Goal: Task Accomplishment & Management: Use online tool/utility

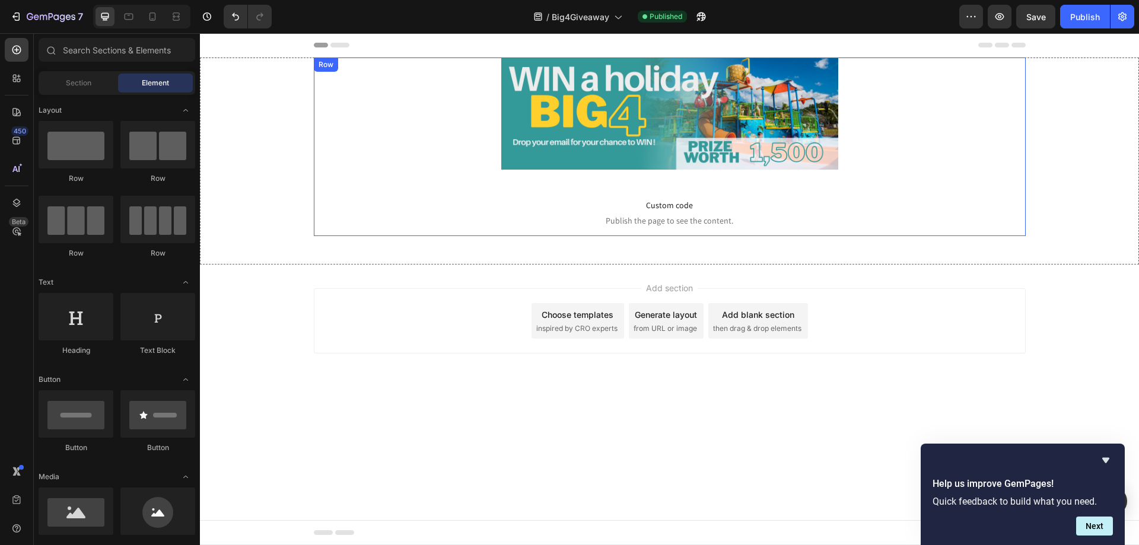
scroll to position [119, 0]
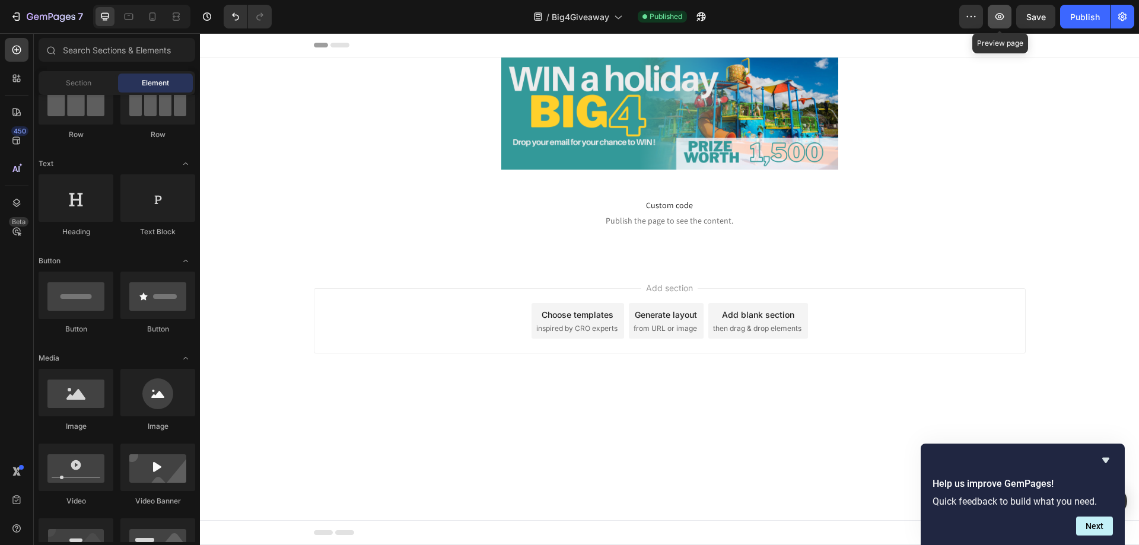
click at [998, 19] on icon "button" at bounding box center [999, 16] width 9 height 7
click at [19, 53] on icon at bounding box center [16, 50] width 9 height 9
click at [17, 110] on icon at bounding box center [17, 112] width 12 height 12
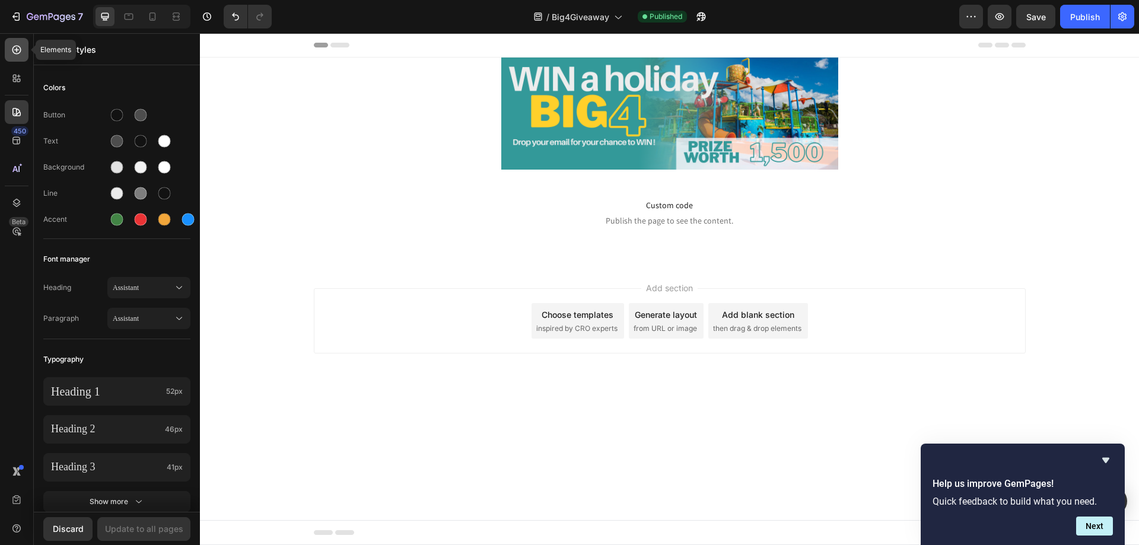
click at [18, 47] on icon at bounding box center [17, 50] width 12 height 12
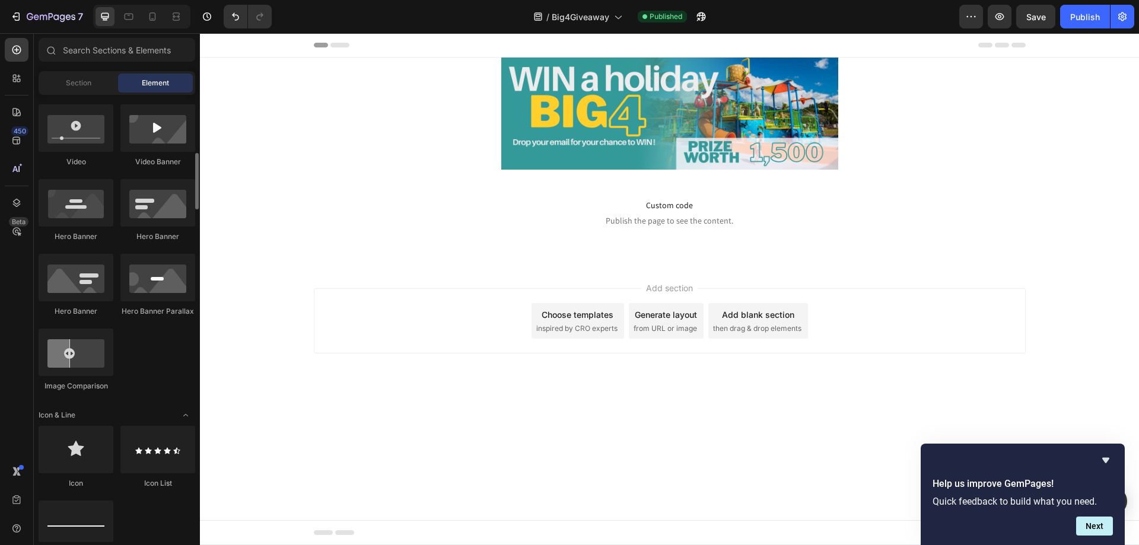
scroll to position [399, 0]
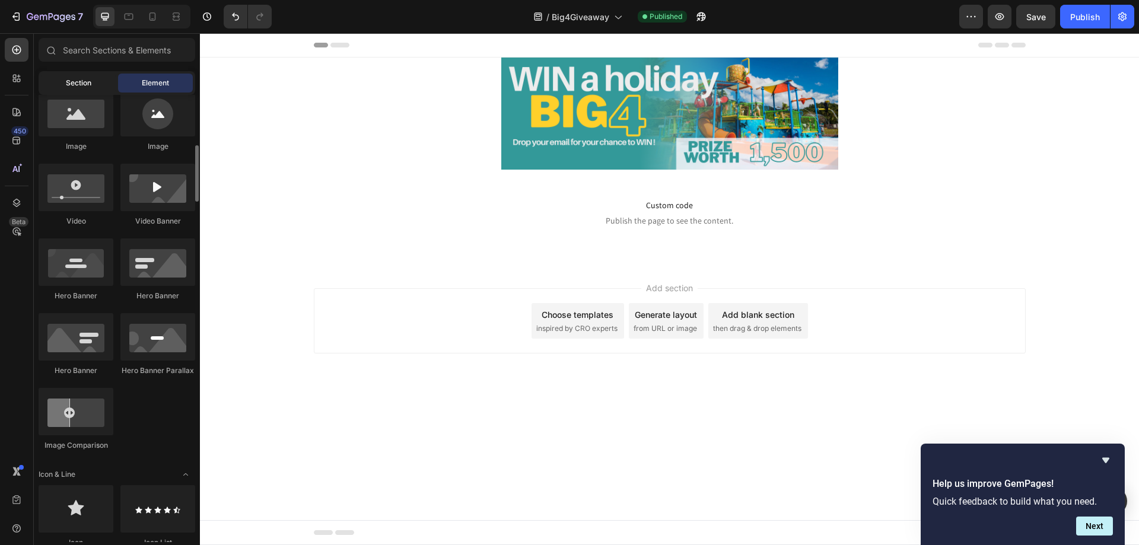
click at [94, 79] on div "Section" at bounding box center [78, 83] width 75 height 19
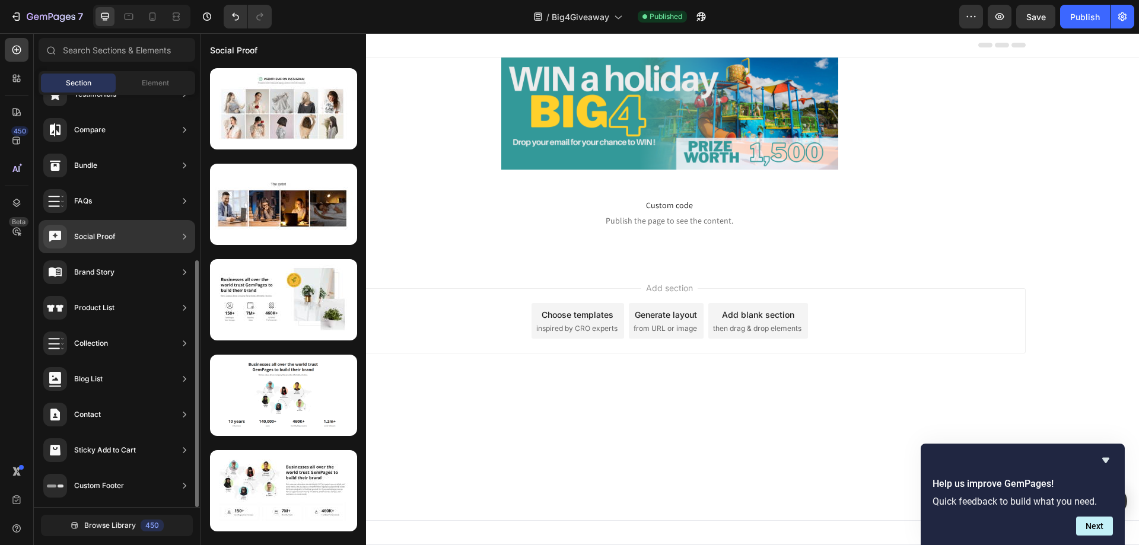
scroll to position [0, 0]
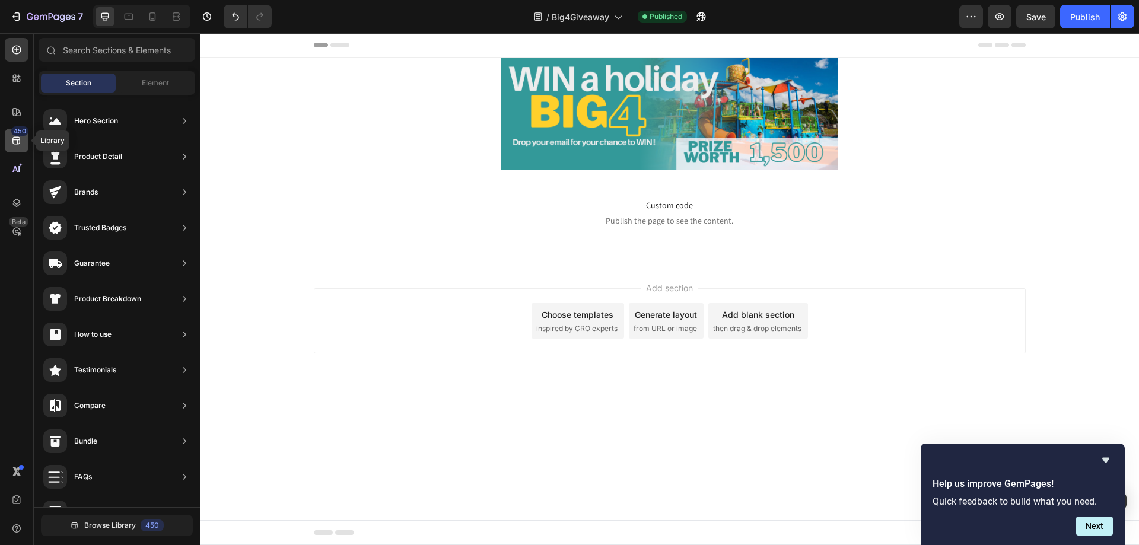
click at [15, 133] on div "450" at bounding box center [19, 130] width 17 height 9
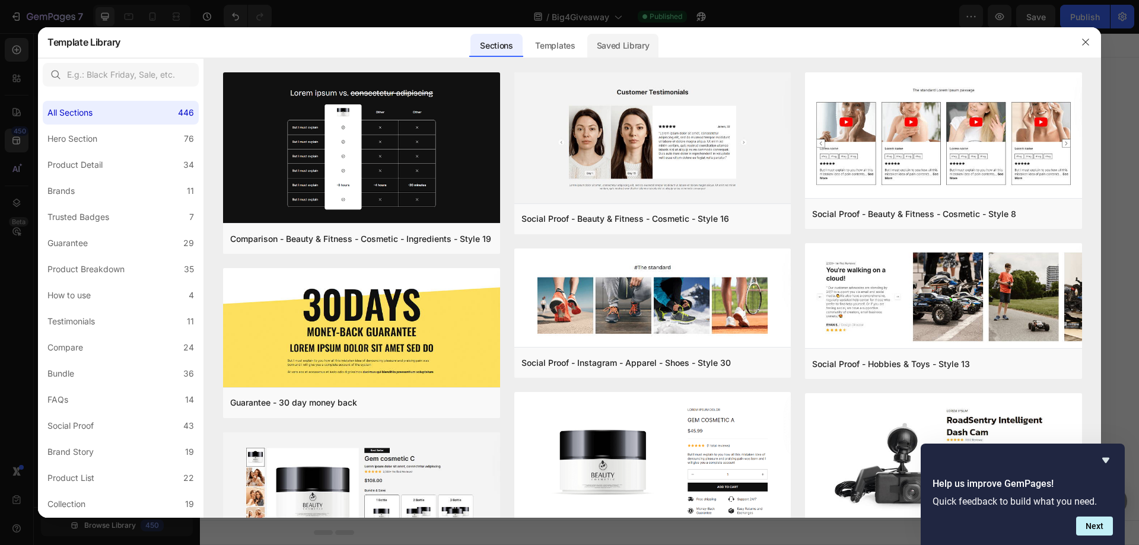
click at [626, 42] on div "Saved Library" at bounding box center [623, 46] width 72 height 24
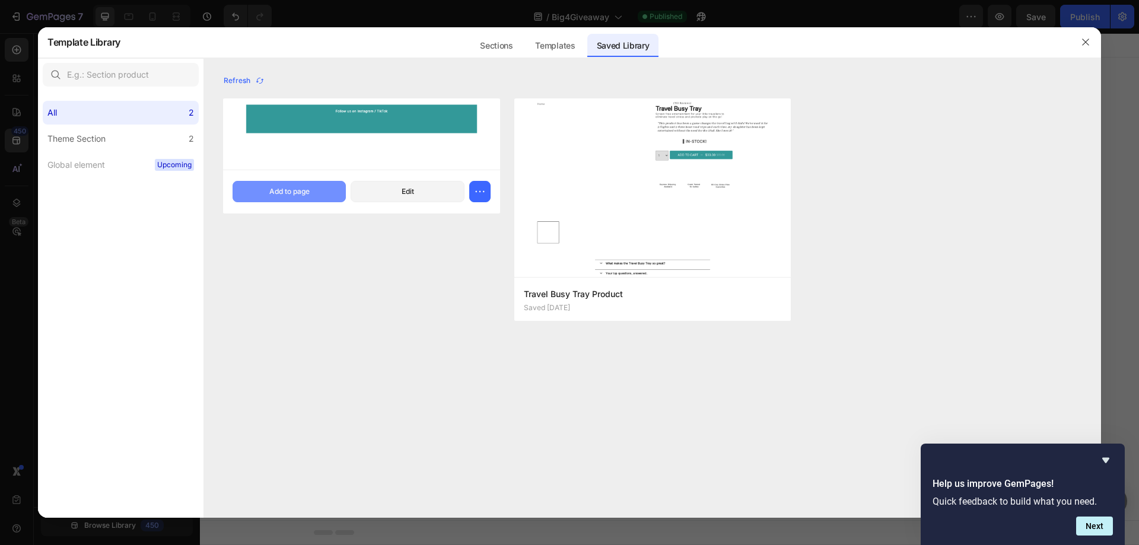
click at [295, 189] on div "Add to page" at bounding box center [289, 191] width 40 height 11
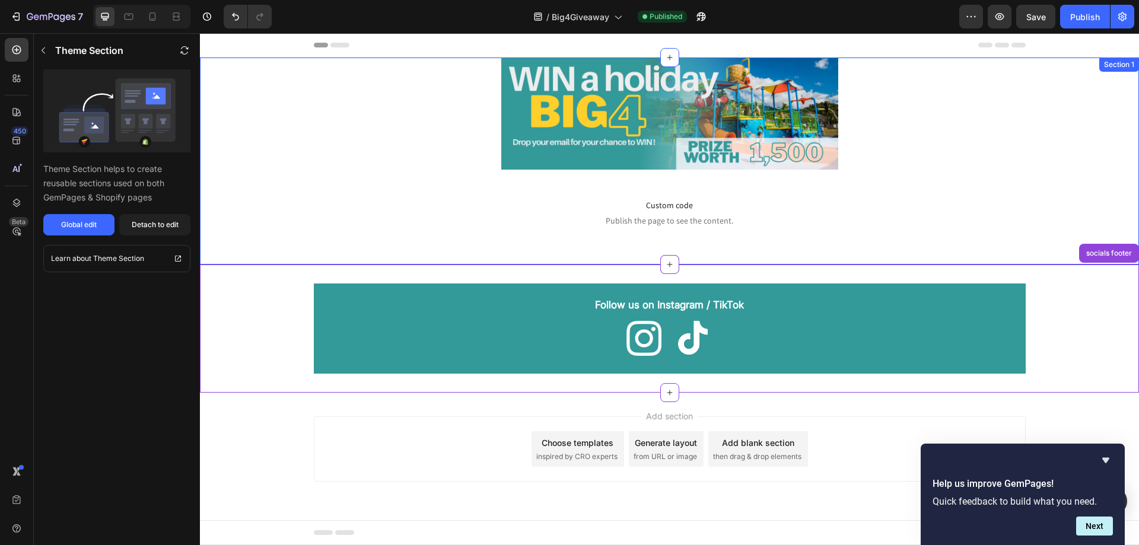
click at [838, 248] on div "Image Row Custom code Publish the page to see the content. Custom Code Row Sect…" at bounding box center [669, 161] width 939 height 207
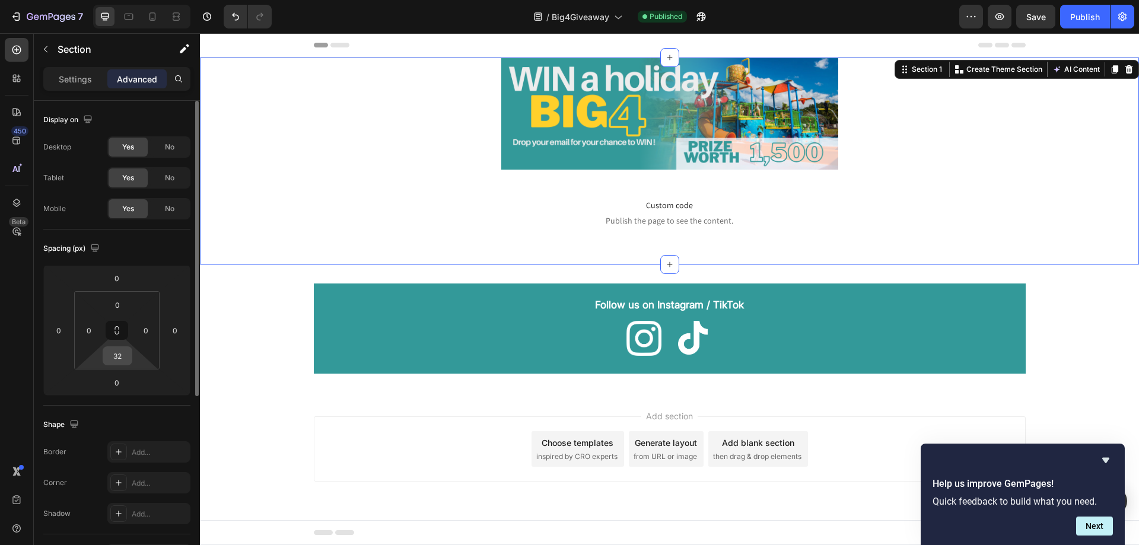
click at [132, 357] on div "32" at bounding box center [118, 355] width 30 height 19
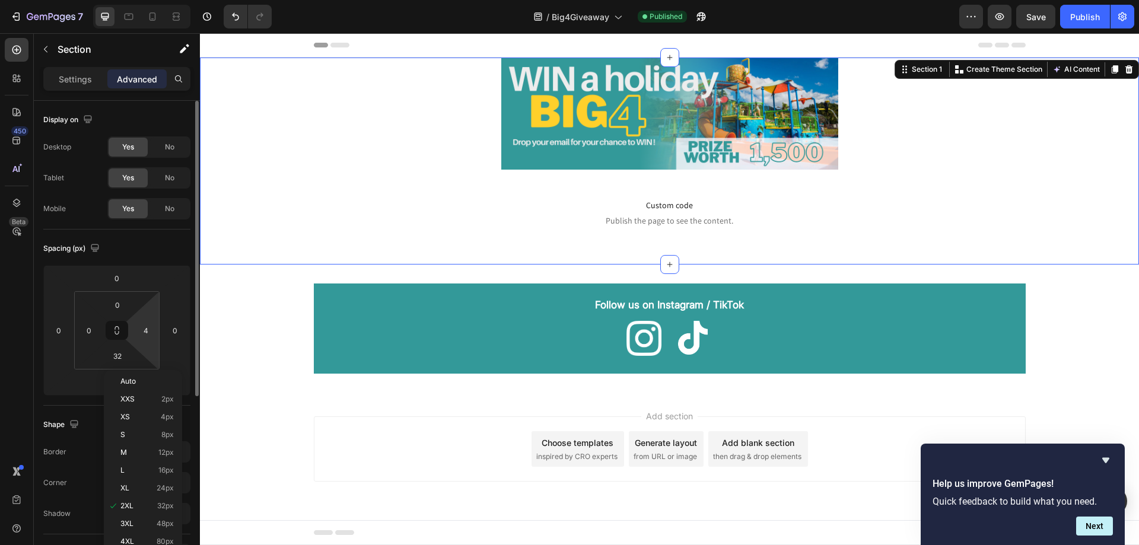
click at [147, 0] on html "7 Version history / Big4Giveaway Published Preview Save Publish 450 Beta Sectio…" at bounding box center [569, 0] width 1139 height 0
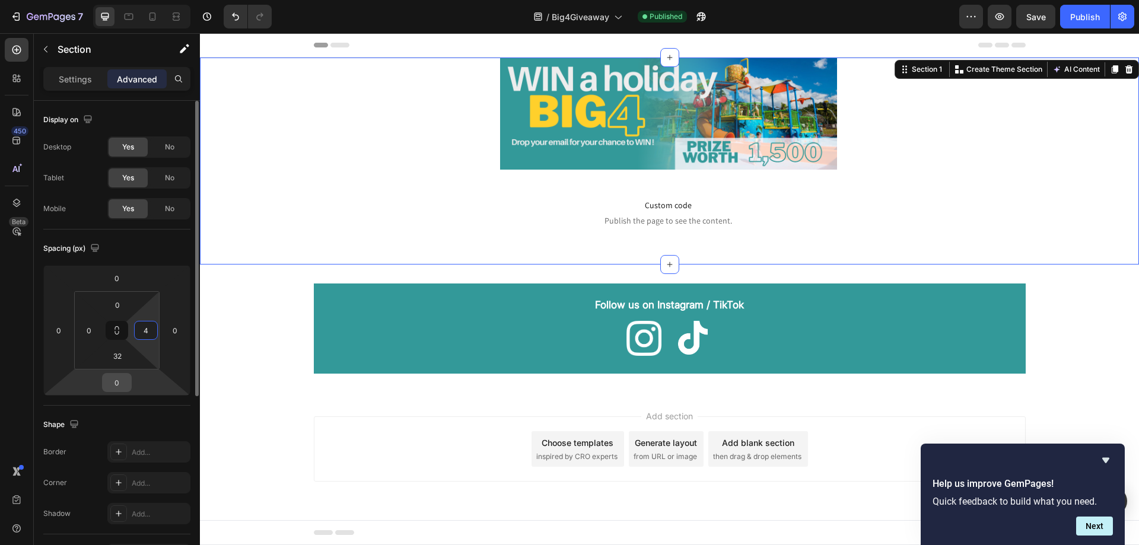
click at [120, 375] on input "0" at bounding box center [117, 383] width 24 height 18
click at [154, 331] on input "4" at bounding box center [146, 331] width 18 height 18
type input "0"
click at [122, 374] on input "0" at bounding box center [117, 383] width 24 height 18
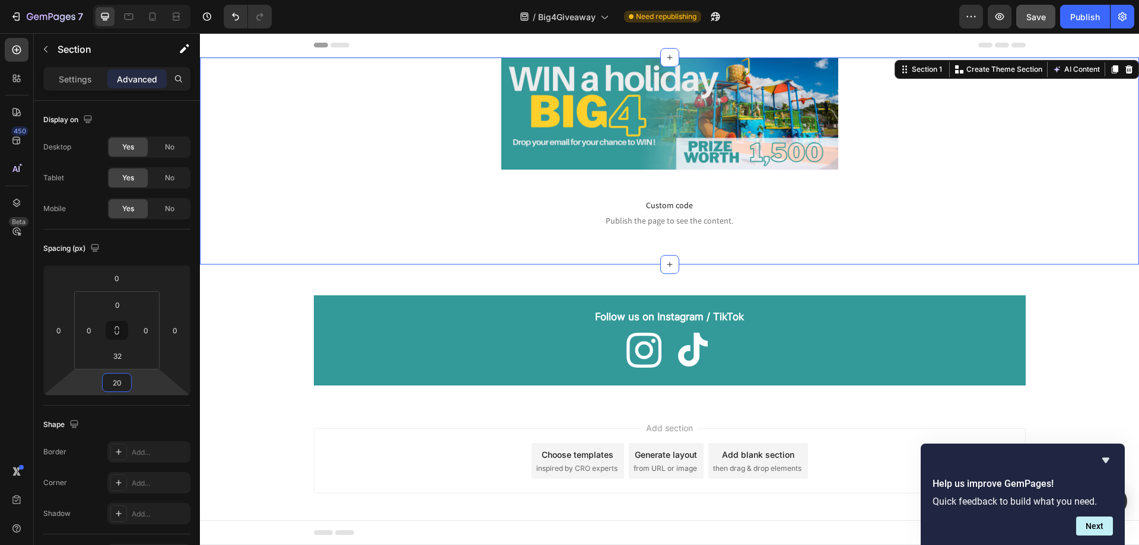
type input "20"
click at [1037, 15] on span "Save" at bounding box center [1036, 17] width 20 height 10
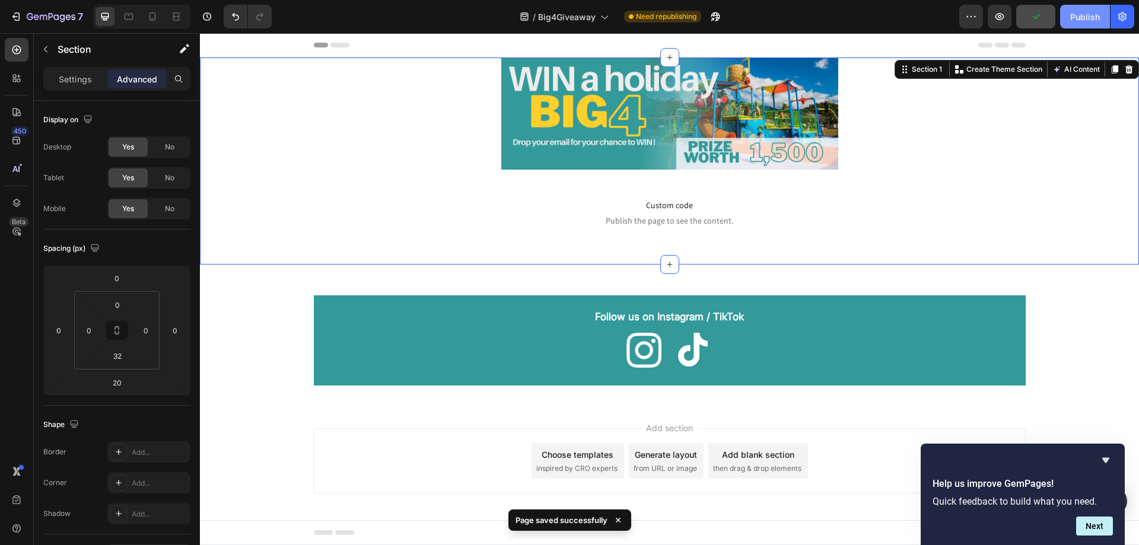
click at [1081, 17] on div "Publish" at bounding box center [1085, 17] width 30 height 12
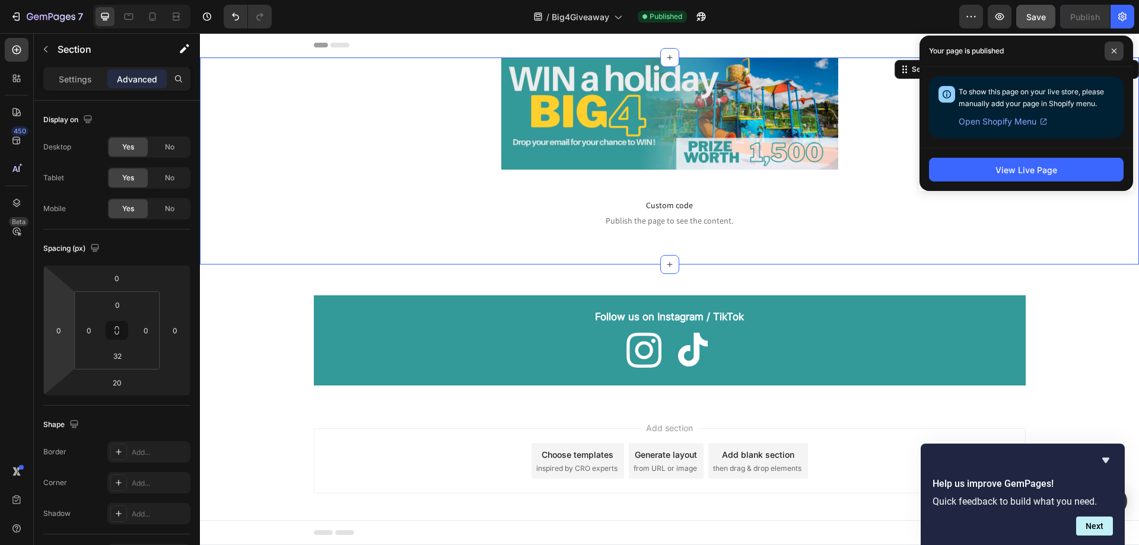
click at [1114, 53] on icon at bounding box center [1114, 51] width 6 height 6
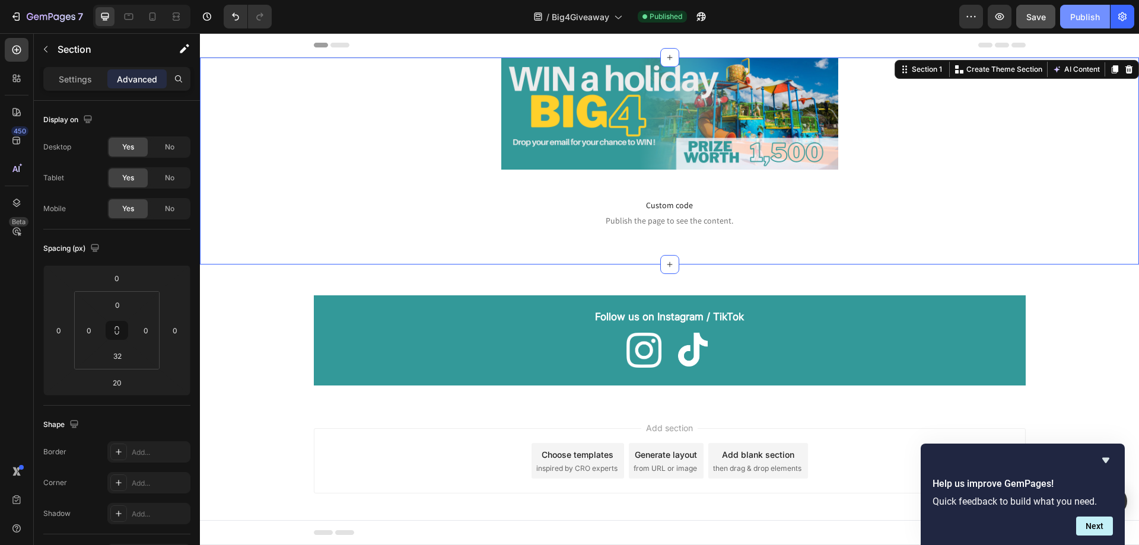
click at [1078, 18] on div "Publish" at bounding box center [1085, 17] width 30 height 12
click at [1126, 17] on icon "button" at bounding box center [1122, 17] width 12 height 12
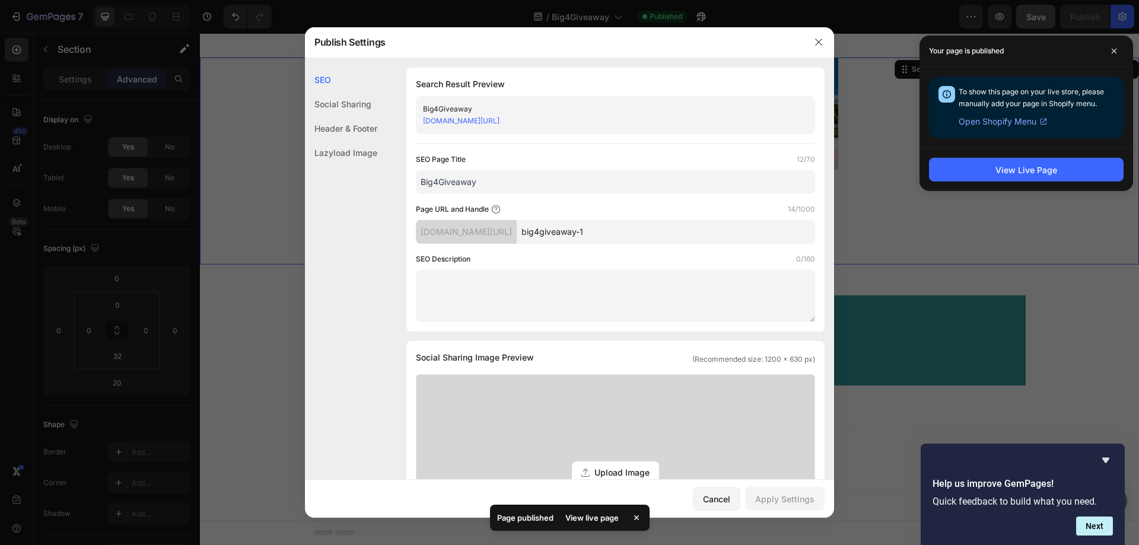
click at [627, 235] on input "big4giveaway-1" at bounding box center [666, 232] width 298 height 24
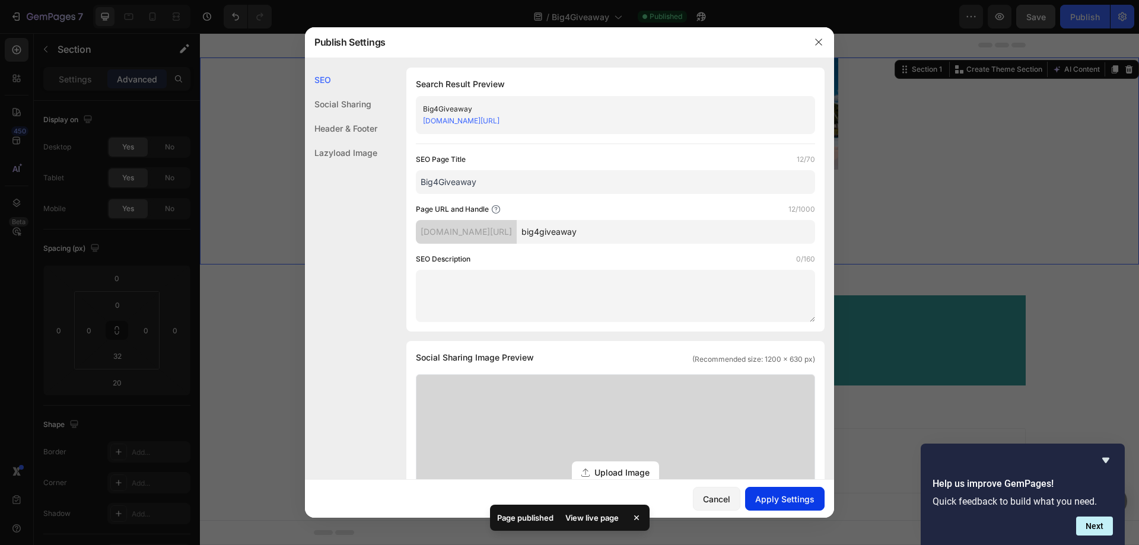
type input "big4giveaway"
click at [775, 495] on div "Apply Settings" at bounding box center [784, 499] width 59 height 12
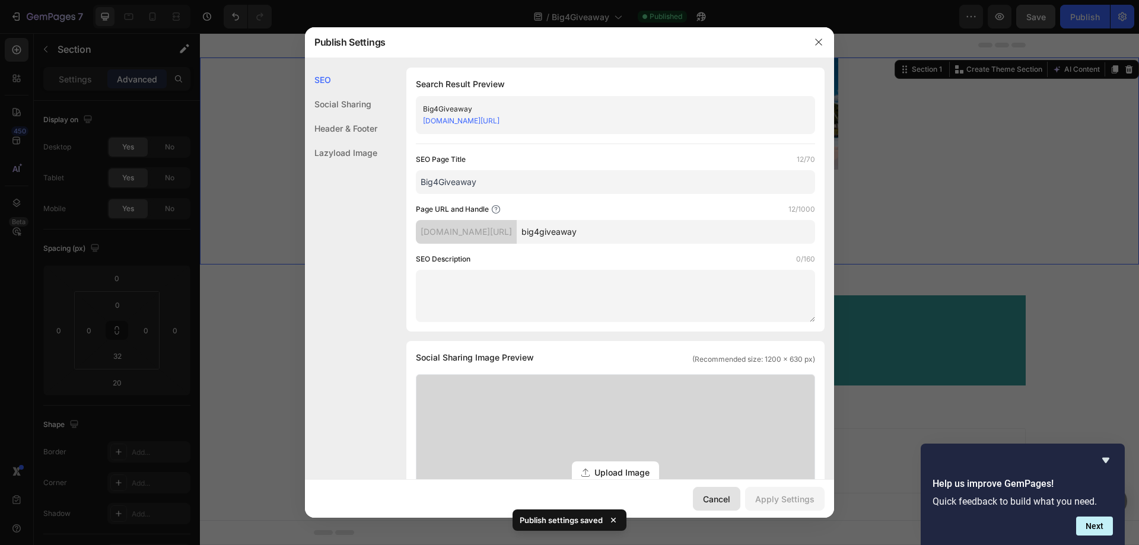
drag, startPoint x: 706, startPoint y: 500, endPoint x: 510, endPoint y: 469, distance: 198.3
click at [706, 500] on div "Cancel" at bounding box center [716, 499] width 27 height 12
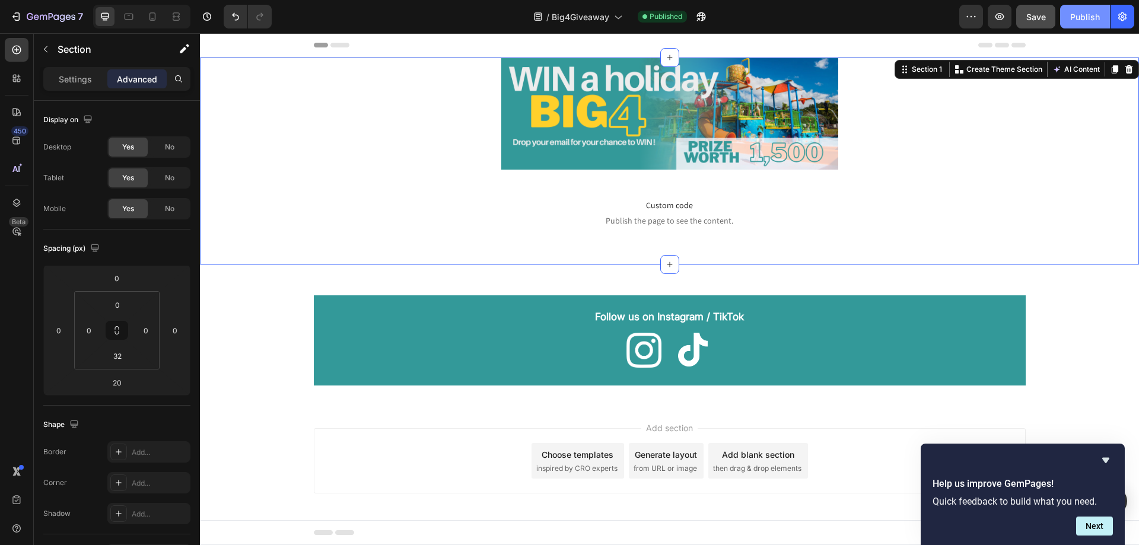
click at [1079, 18] on div "Publish" at bounding box center [1085, 17] width 30 height 12
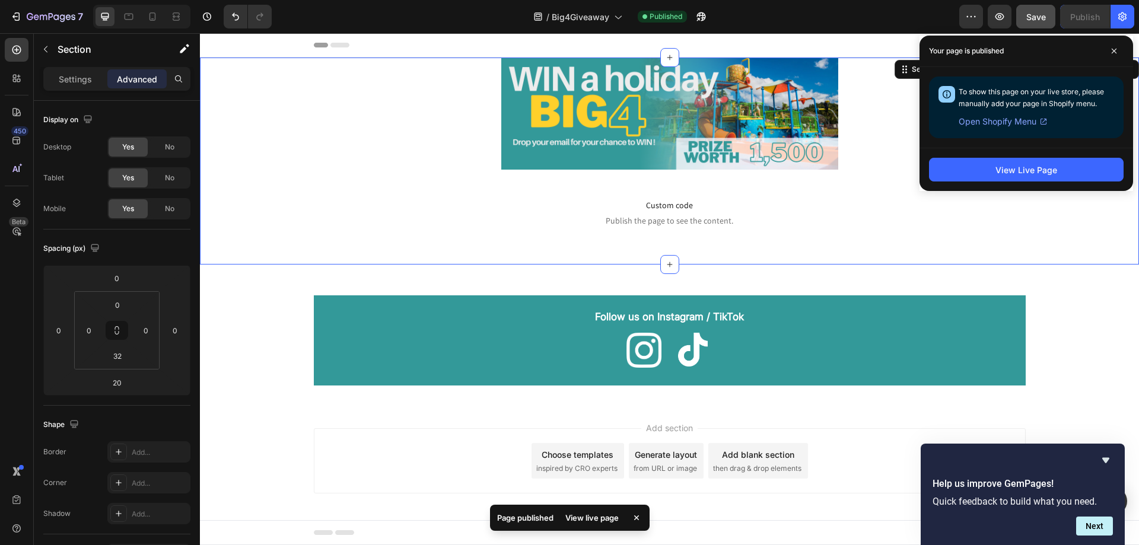
click at [1010, 122] on span "Open Shopify Menu" at bounding box center [998, 121] width 78 height 14
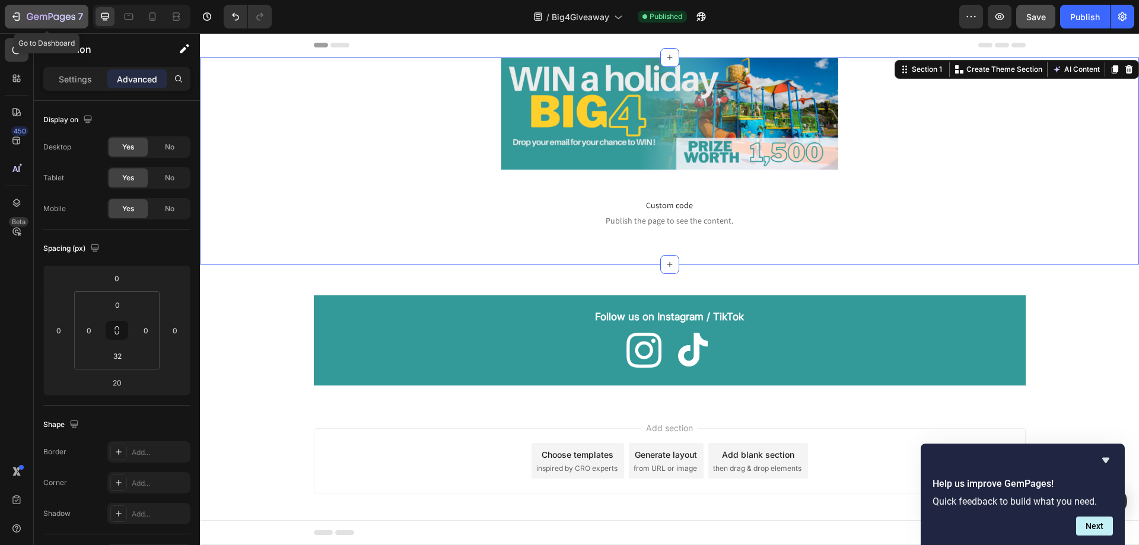
click at [46, 16] on icon "button" at bounding box center [51, 17] width 49 height 10
